Goal: Information Seeking & Learning: Learn about a topic

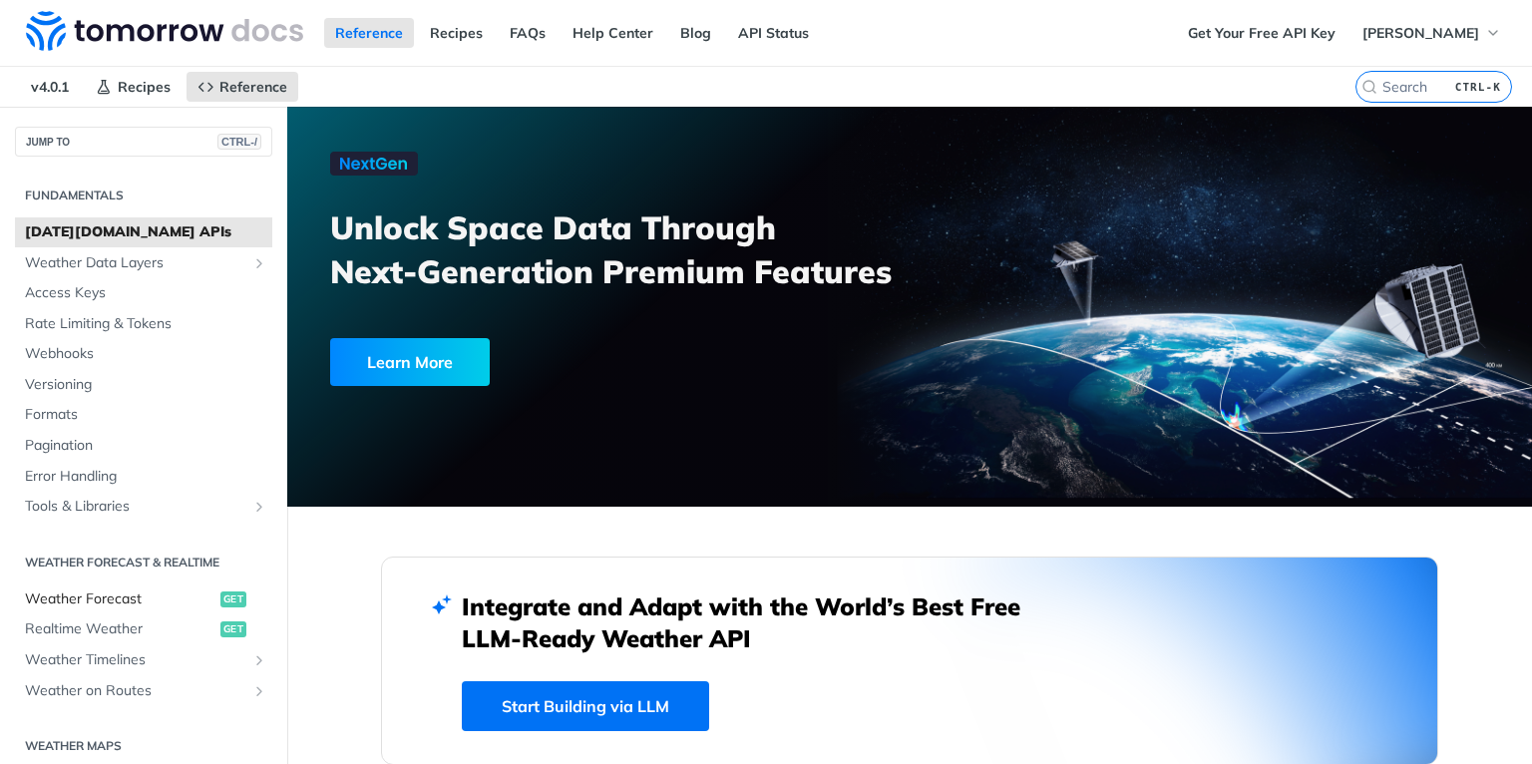
click at [80, 596] on span "Weather Forecast" at bounding box center [120, 600] width 191 height 20
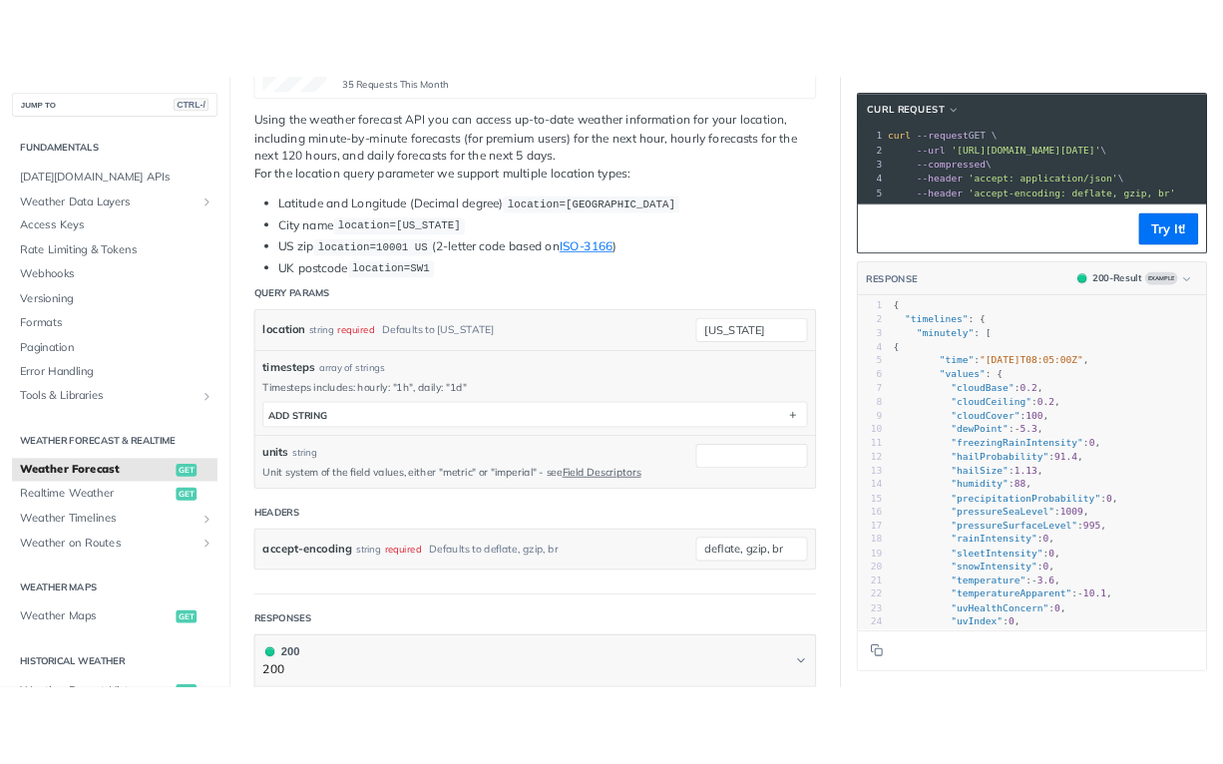
scroll to position [499, 0]
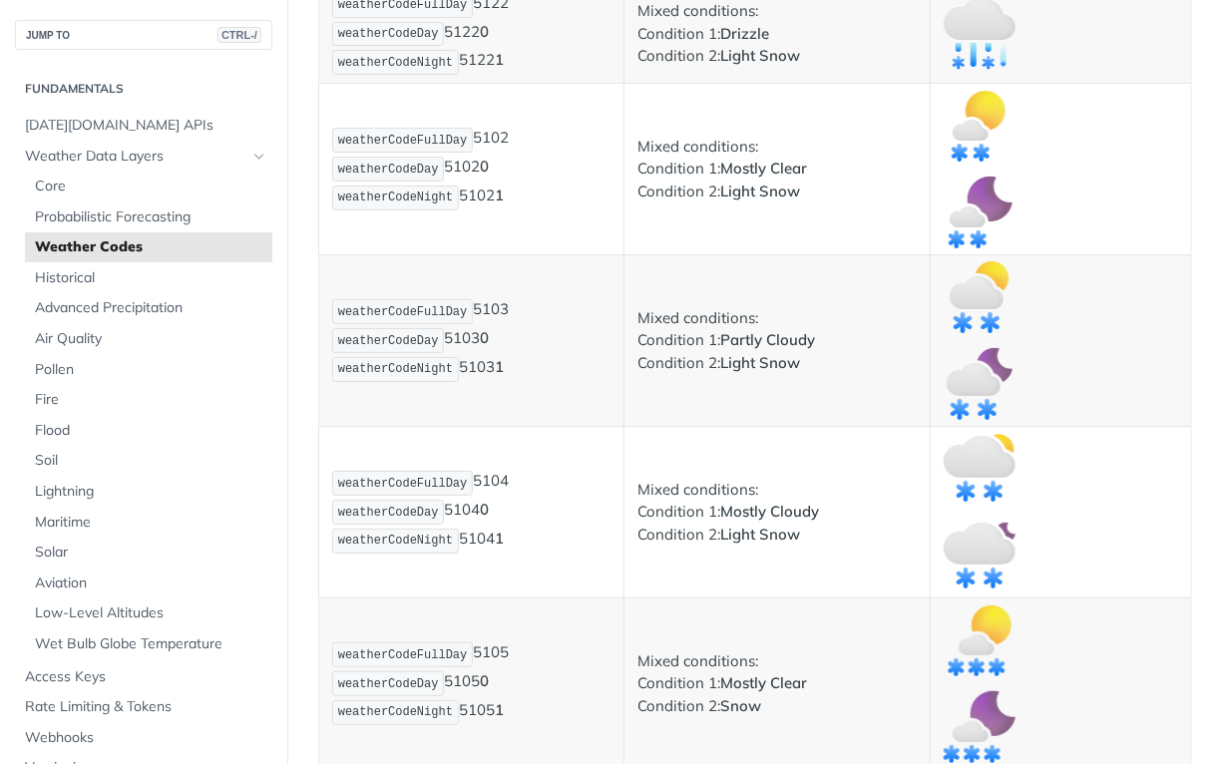
scroll to position [6704, 0]
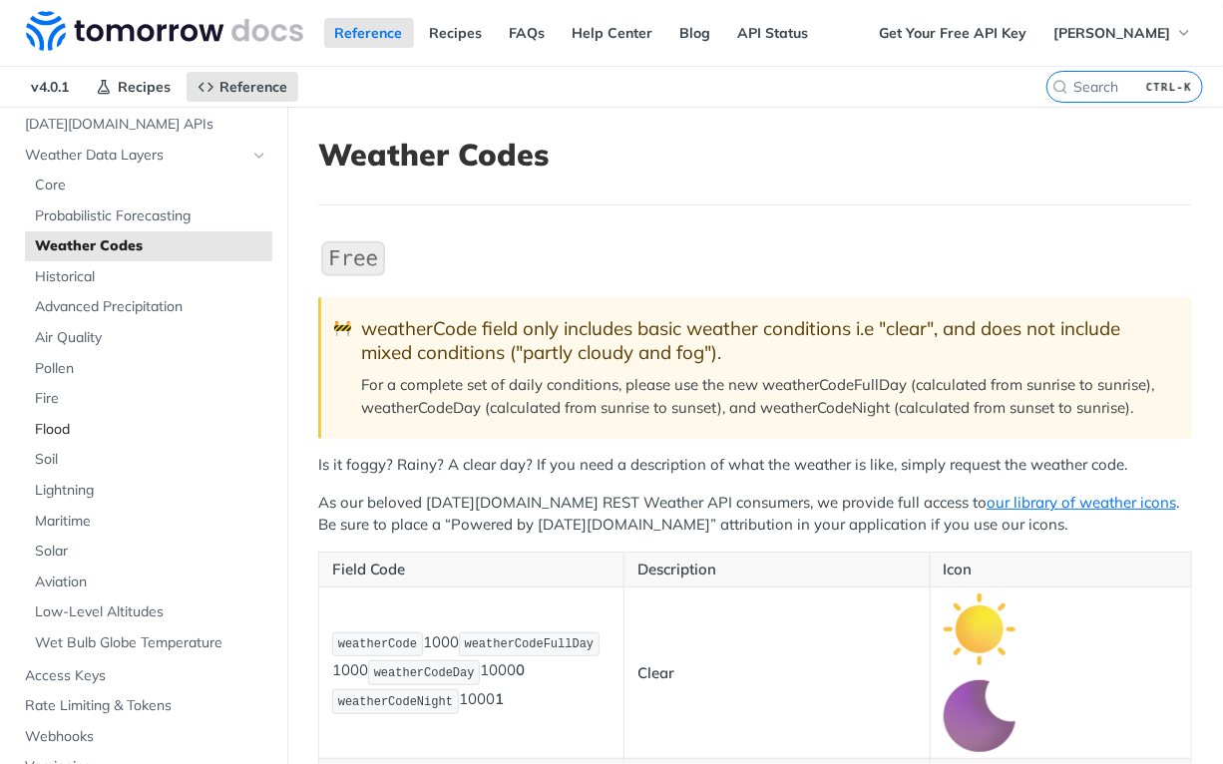
scroll to position [80, 0]
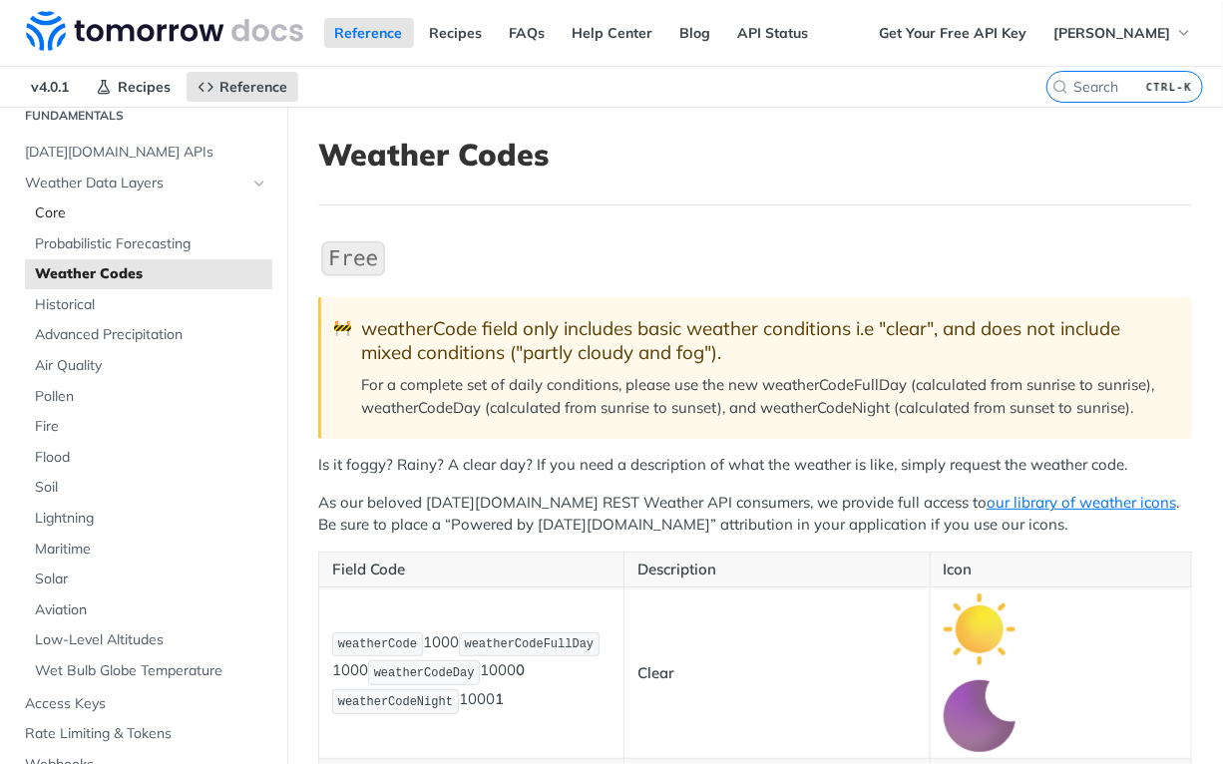
click at [35, 212] on span "Core" at bounding box center [151, 214] width 232 height 20
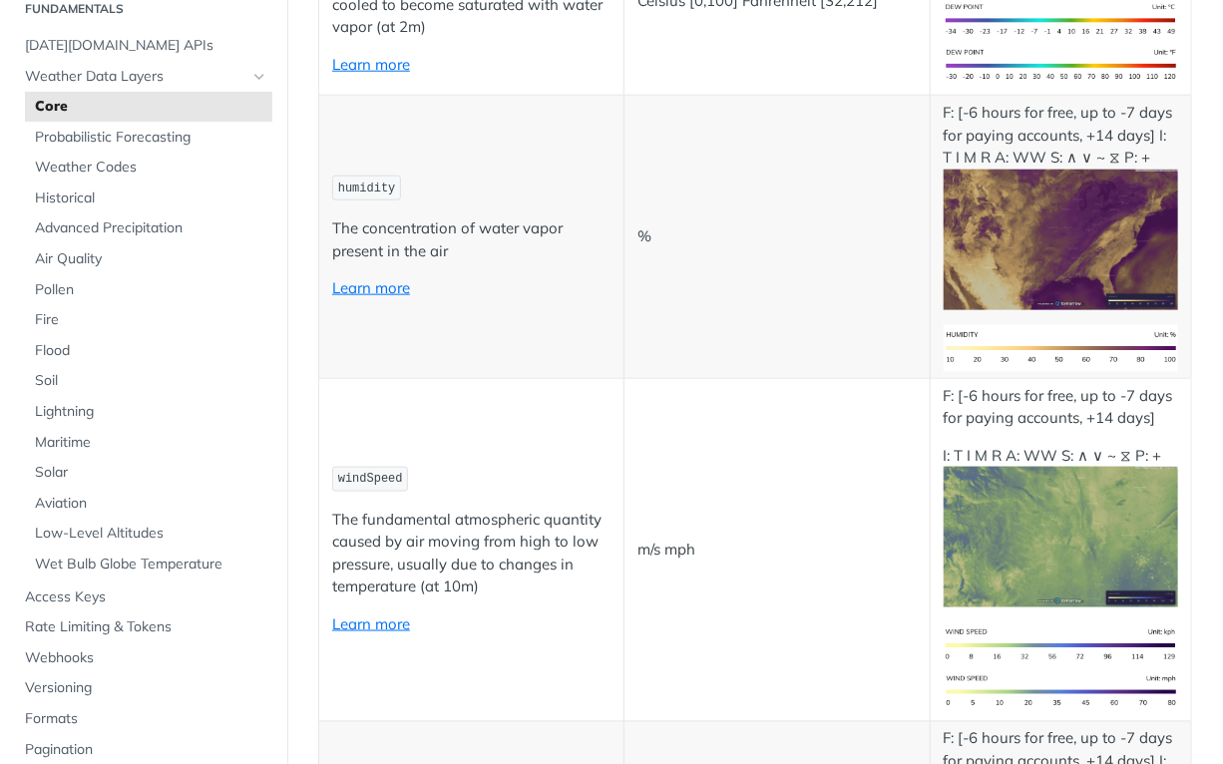
scroll to position [878, 0]
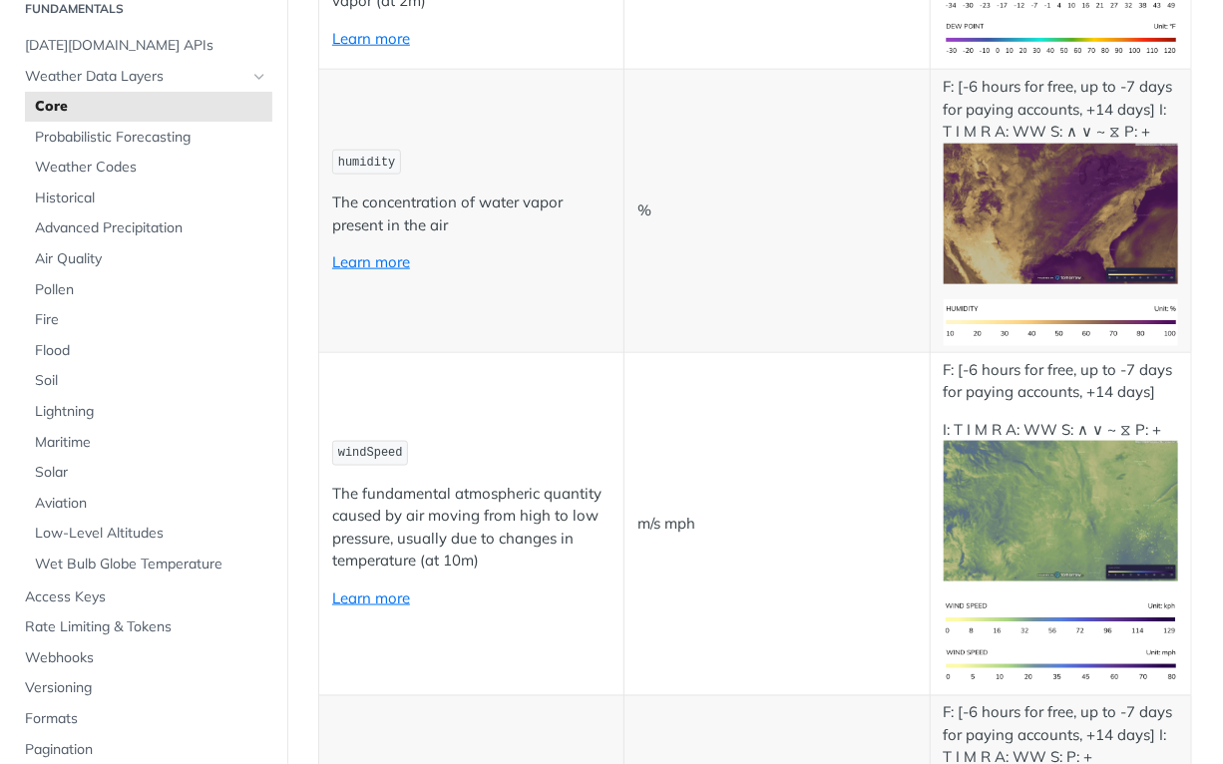
click at [803, 352] on td "%" at bounding box center [777, 211] width 305 height 282
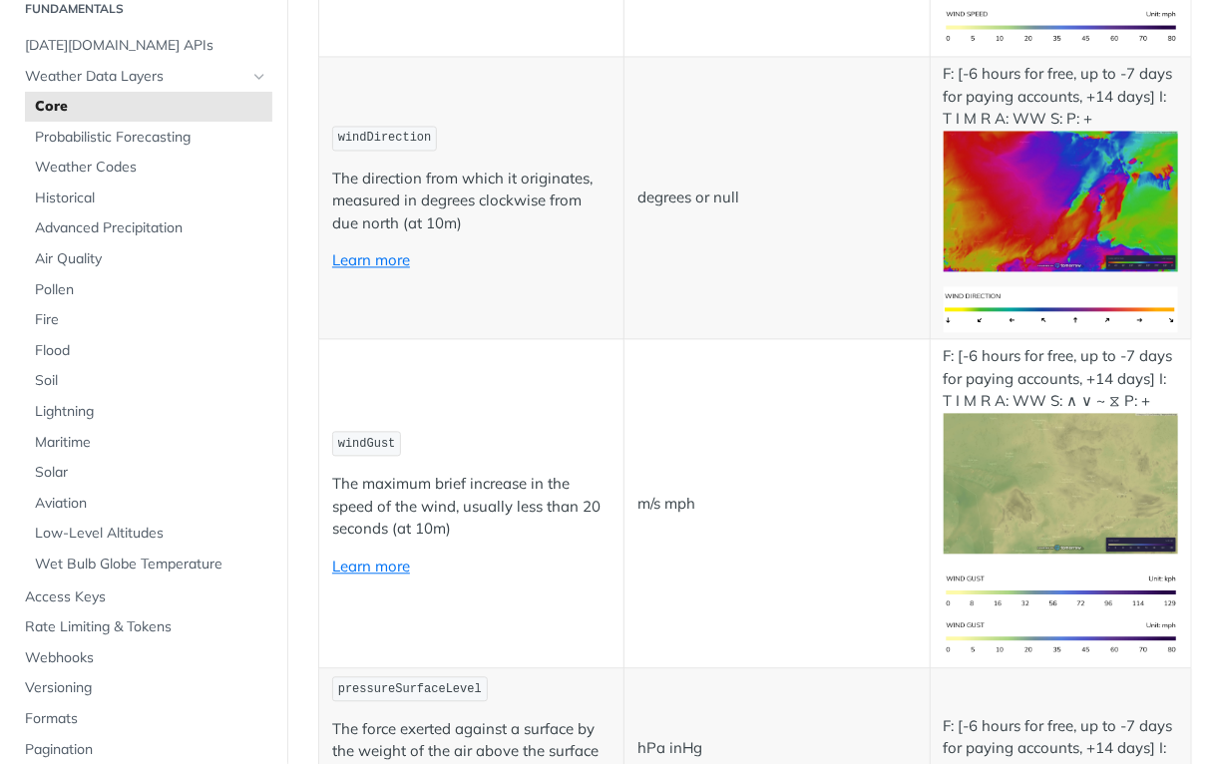
scroll to position [1596, 0]
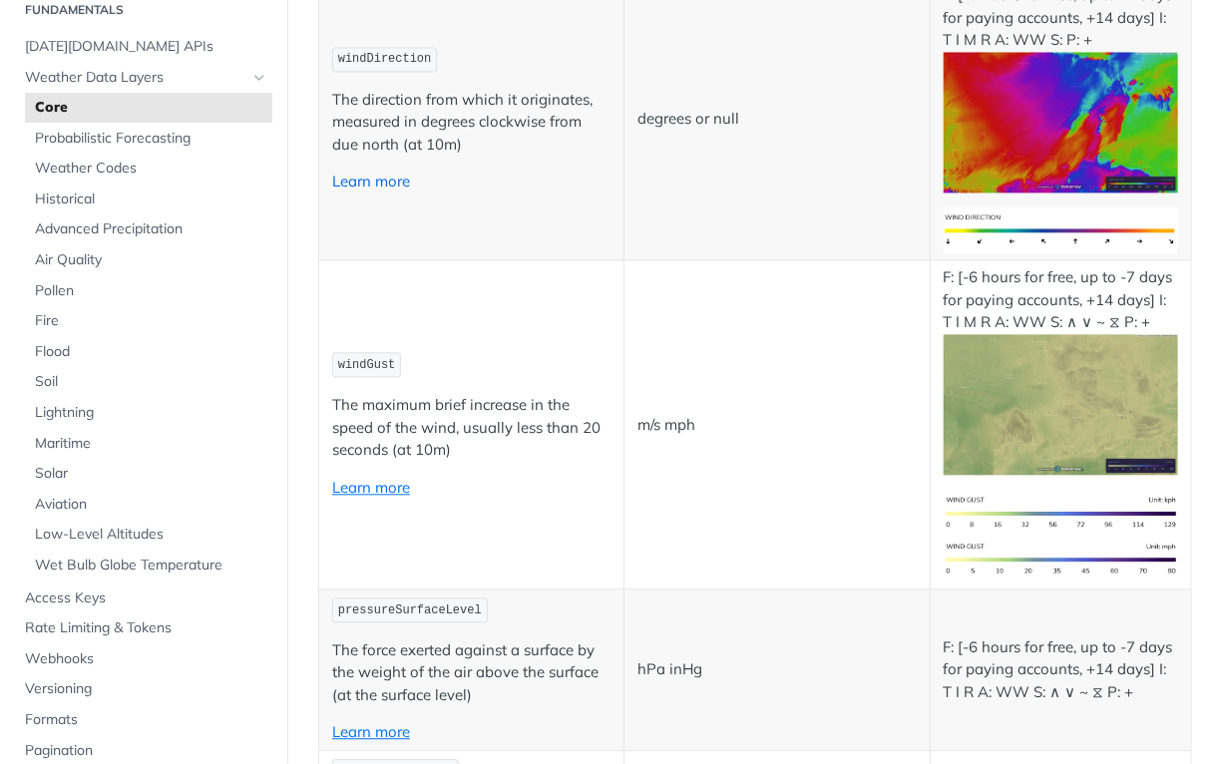
click at [390, 191] on link "Learn more" at bounding box center [371, 181] width 78 height 19
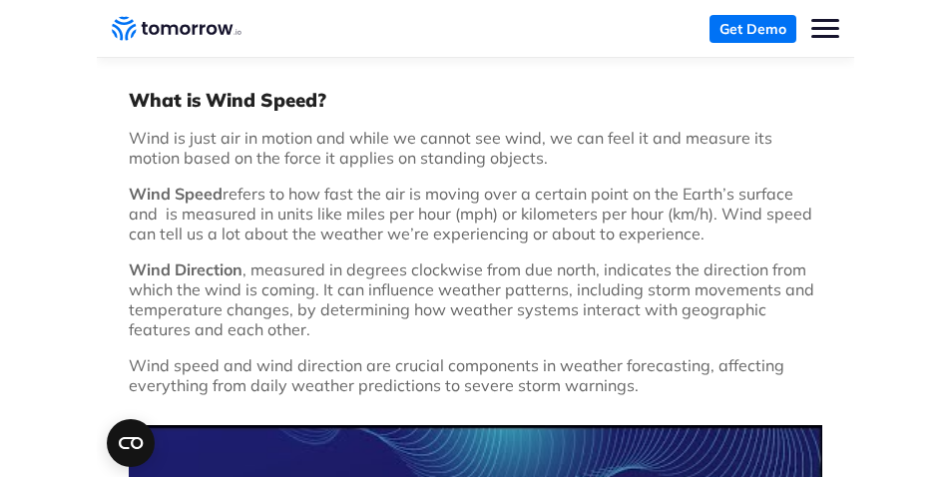
scroll to position [399, 0]
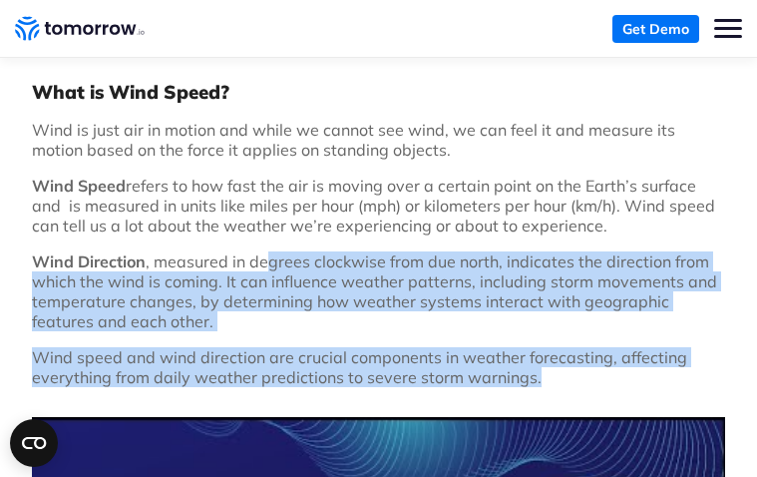
drag, startPoint x: 209, startPoint y: 221, endPoint x: 545, endPoint y: 297, distance: 344.7
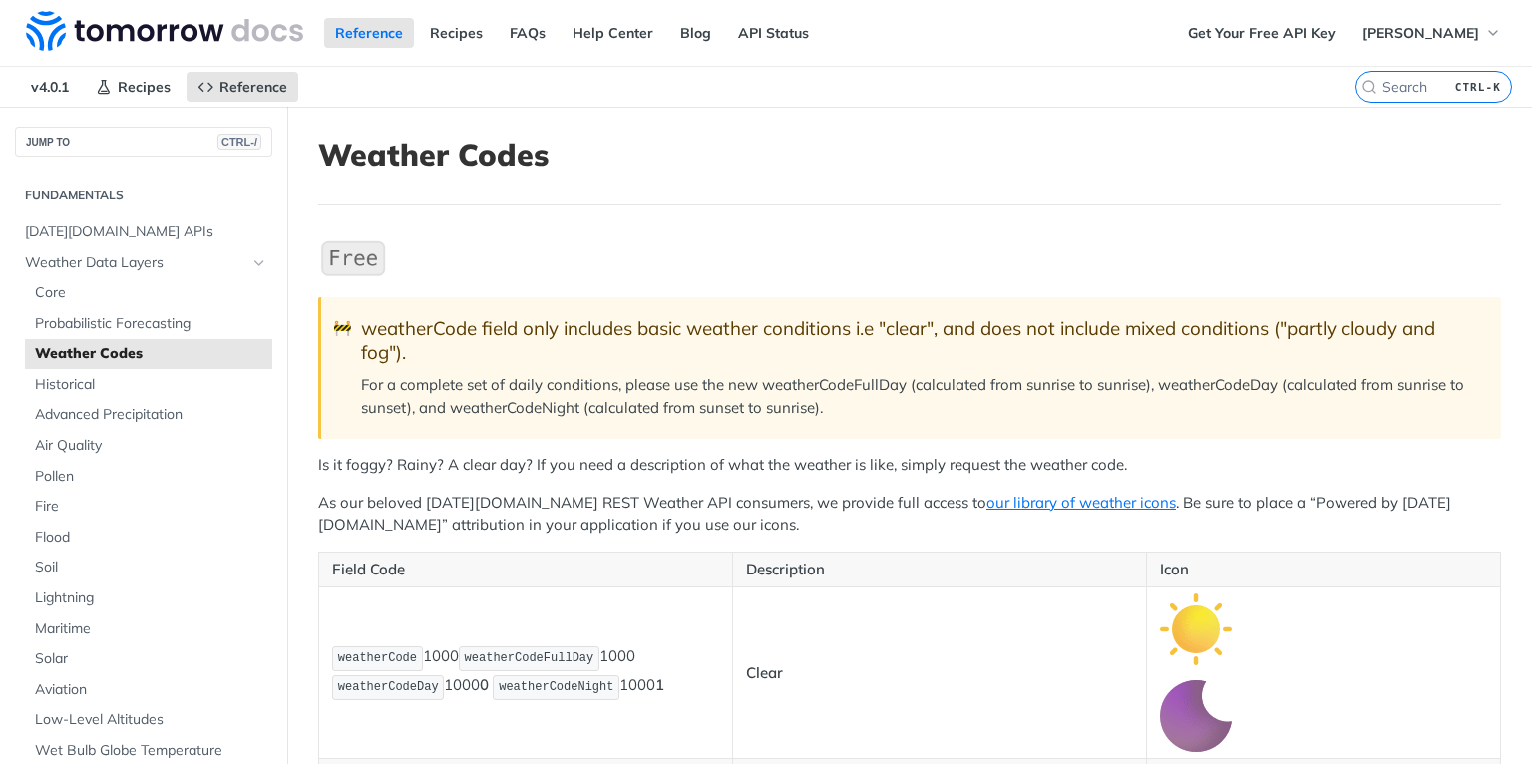
click at [830, 662] on p "Clear" at bounding box center [939, 673] width 387 height 23
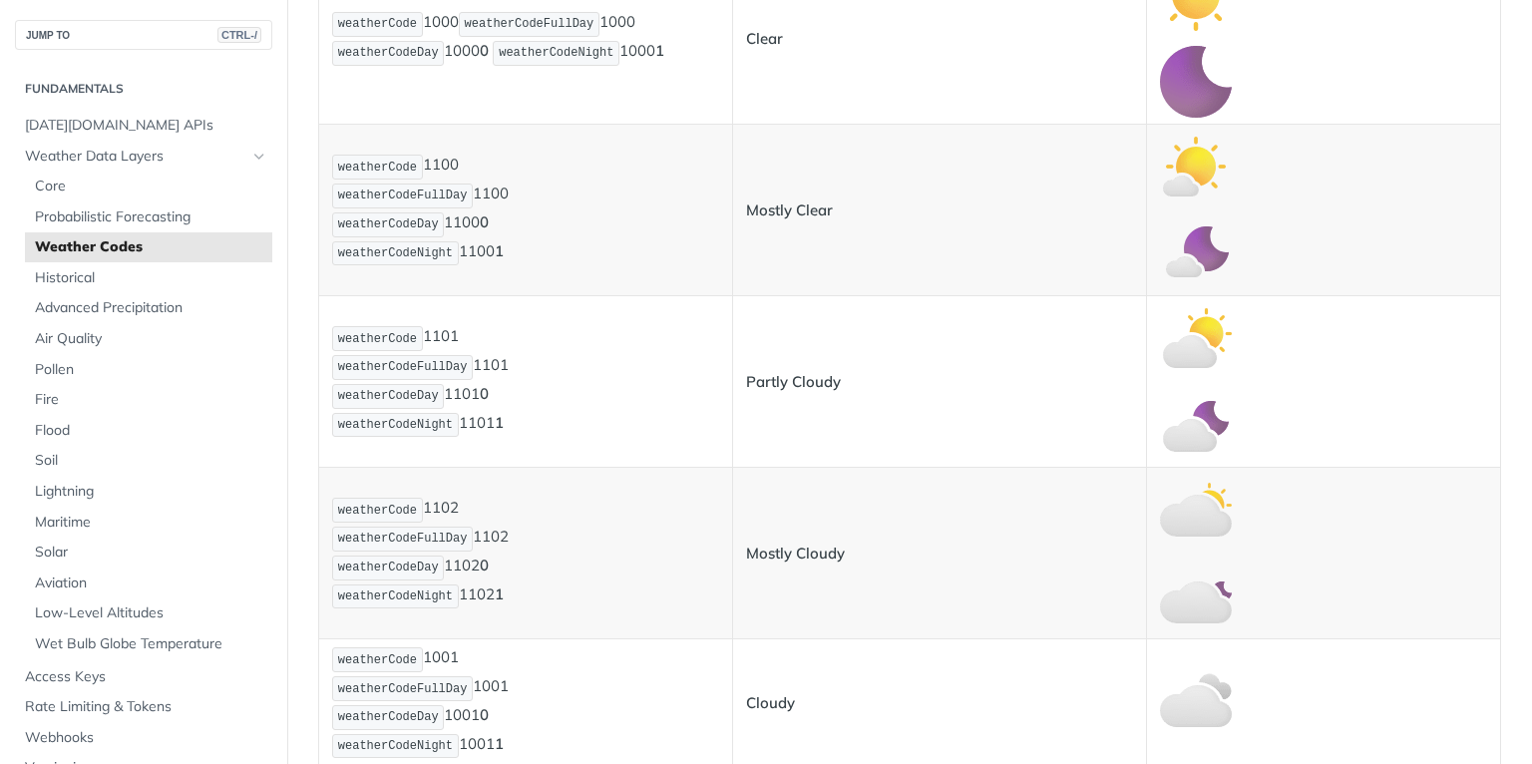
scroll to position [878, 0]
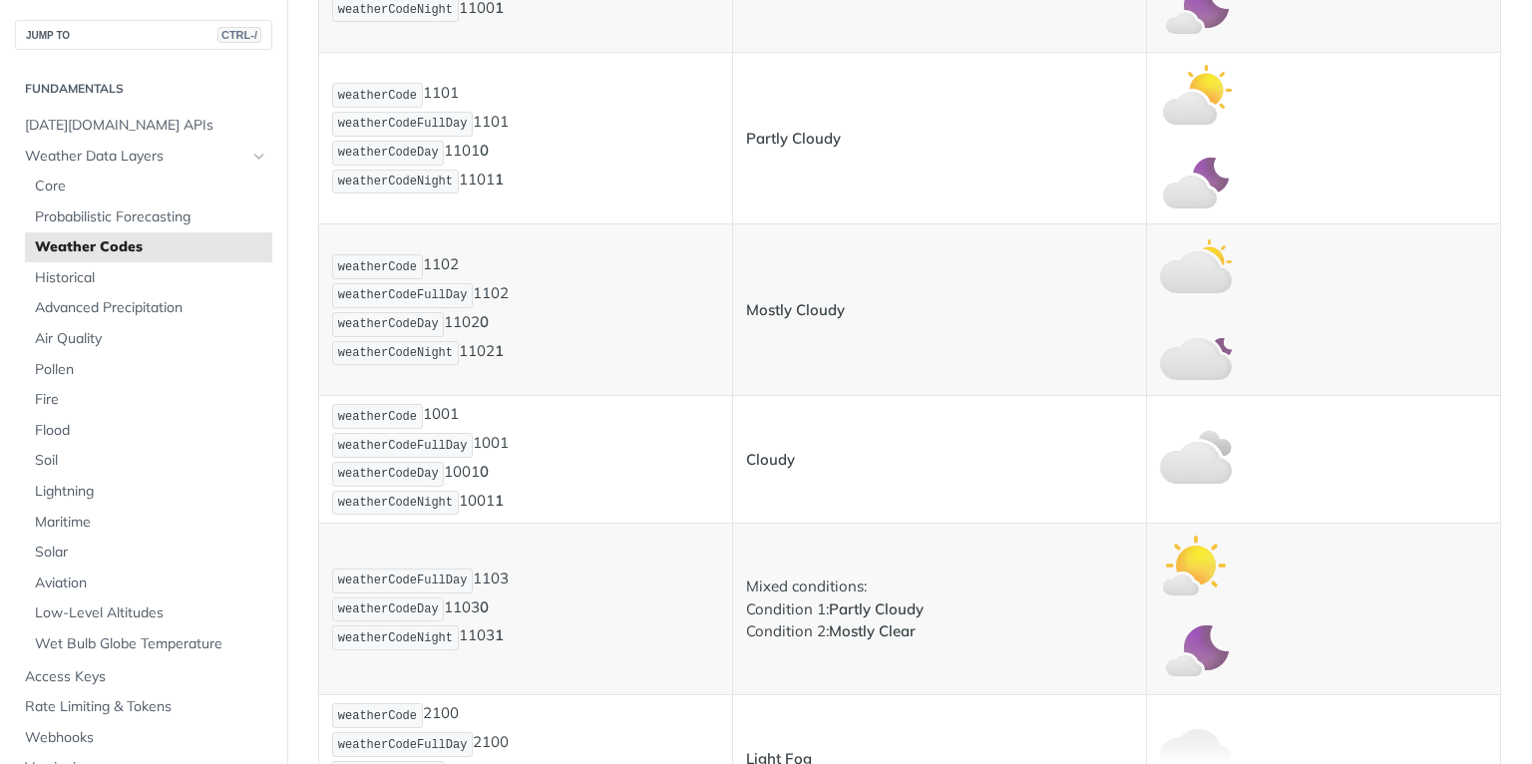
click at [846, 53] on td "Partly Cloudy" at bounding box center [939, 139] width 414 height 172
